Goal: Transaction & Acquisition: Obtain resource

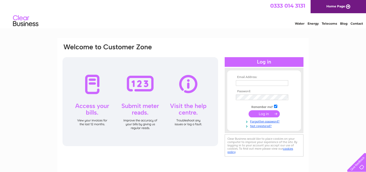
type input "enquiries@amazeintaste.com"
click at [255, 111] on input "submit" at bounding box center [263, 113] width 31 height 7
click at [262, 114] on input "submit" at bounding box center [263, 113] width 31 height 7
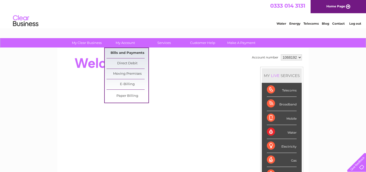
click at [134, 54] on link "Bills and Payments" at bounding box center [127, 53] width 42 height 10
click at [130, 51] on link "Bills and Payments" at bounding box center [127, 53] width 42 height 10
click at [122, 42] on link "My Account" at bounding box center [125, 42] width 42 height 9
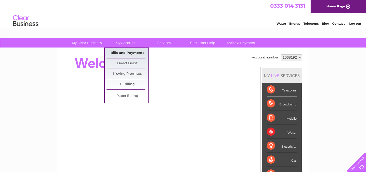
click at [125, 53] on link "Bills and Payments" at bounding box center [127, 53] width 42 height 10
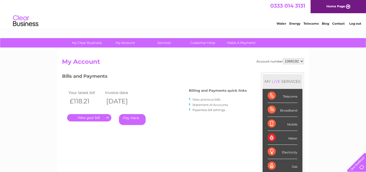
click at [96, 119] on link "." at bounding box center [89, 117] width 44 height 7
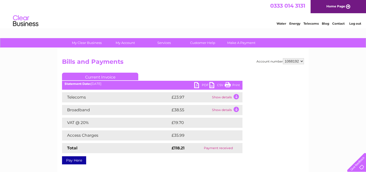
click at [204, 85] on link "PDF" at bounding box center [201, 85] width 15 height 7
click at [221, 110] on td "Show details" at bounding box center [227, 110] width 32 height 10
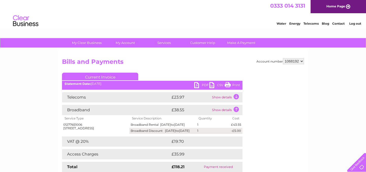
click at [222, 99] on td "Show details" at bounding box center [227, 97] width 32 height 10
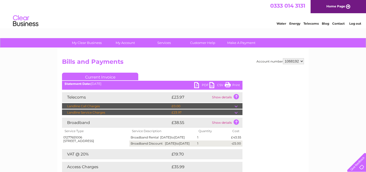
click at [235, 112] on td at bounding box center [238, 112] width 8 height 6
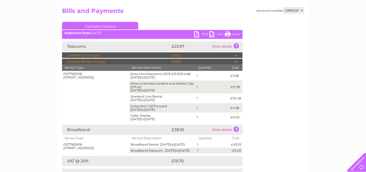
scroll to position [25, 0]
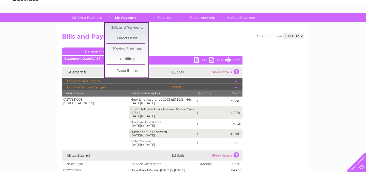
click at [127, 18] on link "My Account" at bounding box center [125, 17] width 42 height 9
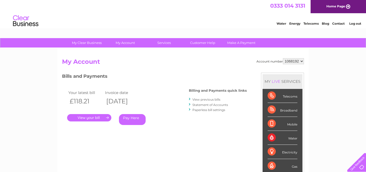
scroll to position [25, 0]
